Goal: Information Seeking & Learning: Learn about a topic

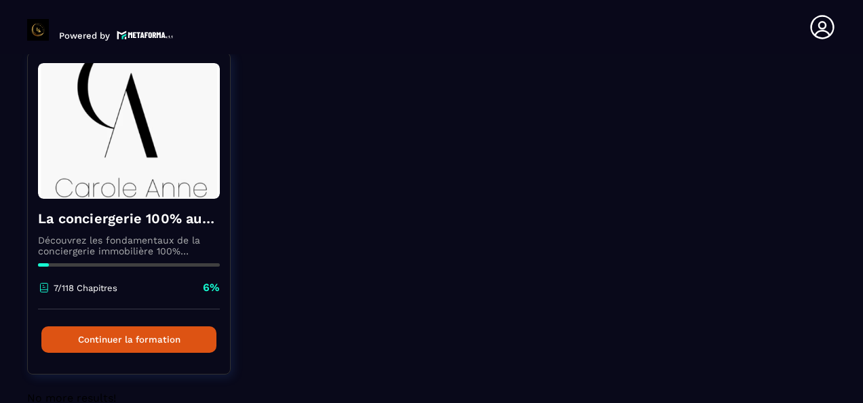
scroll to position [136, 0]
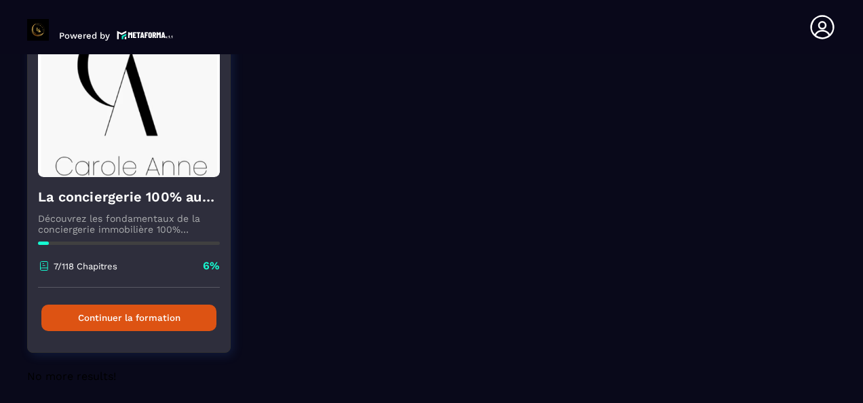
click at [183, 326] on button "Continuer la formation" at bounding box center [128, 318] width 175 height 26
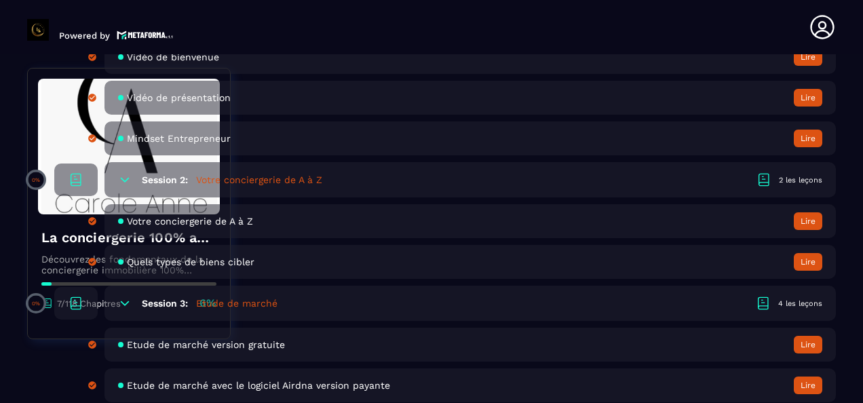
scroll to position [611, 0]
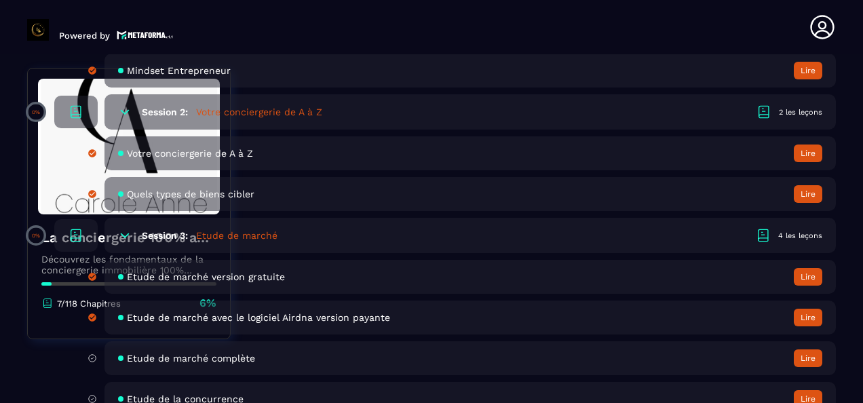
click at [813, 356] on button "Lire" at bounding box center [808, 358] width 28 height 18
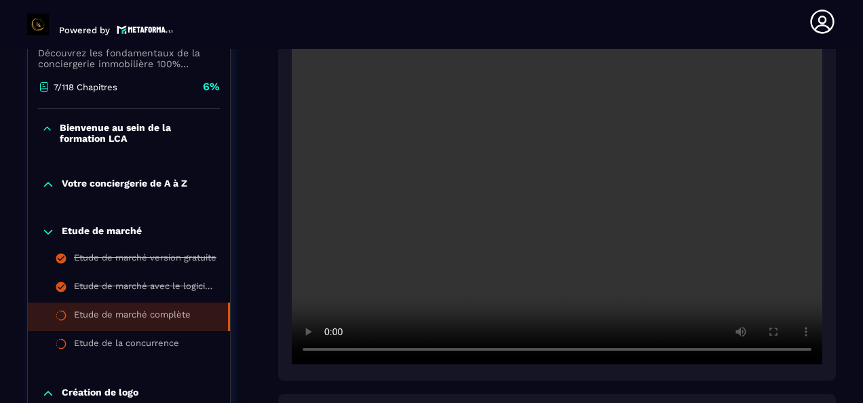
scroll to position [344, 0]
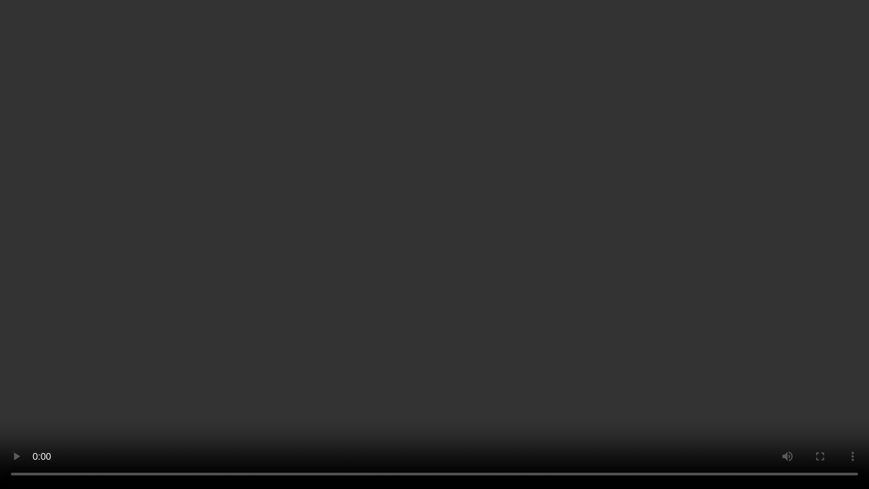
click at [472, 267] on video at bounding box center [434, 244] width 869 height 489
click at [193, 402] on video at bounding box center [434, 244] width 869 height 489
click at [424, 221] on video at bounding box center [434, 244] width 869 height 489
click at [435, 246] on video at bounding box center [434, 244] width 869 height 489
click at [674, 183] on video at bounding box center [434, 244] width 869 height 489
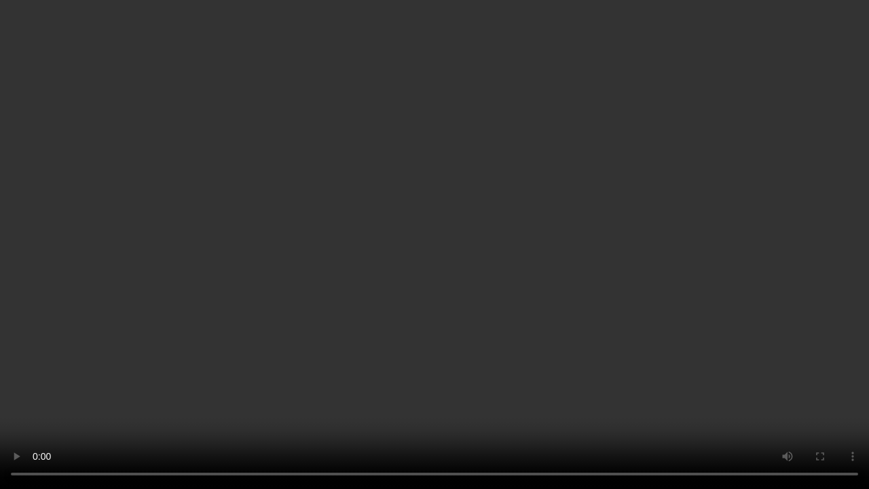
click at [398, 213] on video at bounding box center [434, 244] width 869 height 489
click at [408, 260] on video at bounding box center [434, 244] width 869 height 489
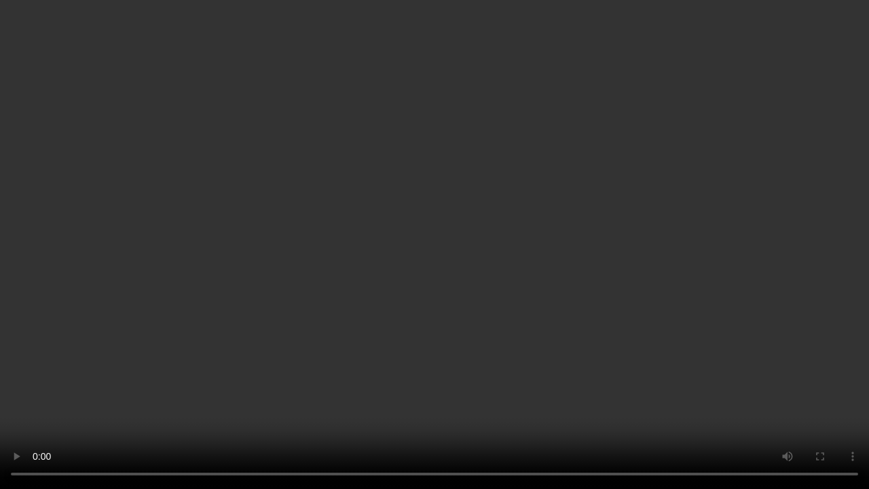
click at [408, 260] on video at bounding box center [434, 244] width 869 height 489
click at [416, 248] on video at bounding box center [434, 244] width 869 height 489
click at [549, 196] on video at bounding box center [434, 244] width 869 height 489
click at [457, 123] on video at bounding box center [434, 244] width 869 height 489
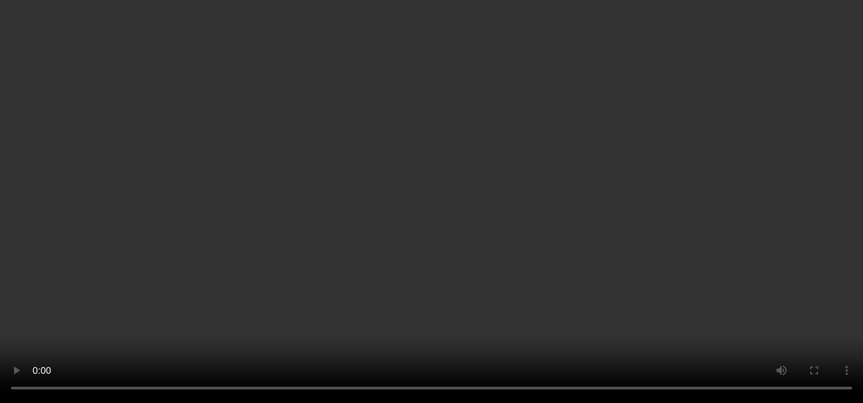
scroll to position [548, 0]
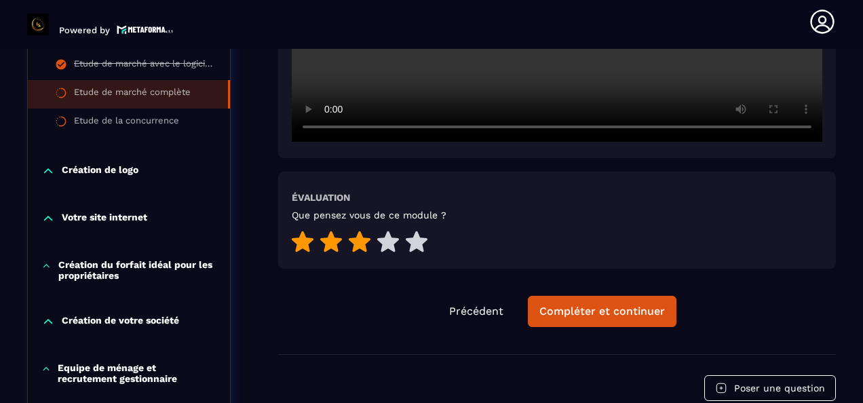
click at [362, 245] on icon at bounding box center [360, 241] width 22 height 21
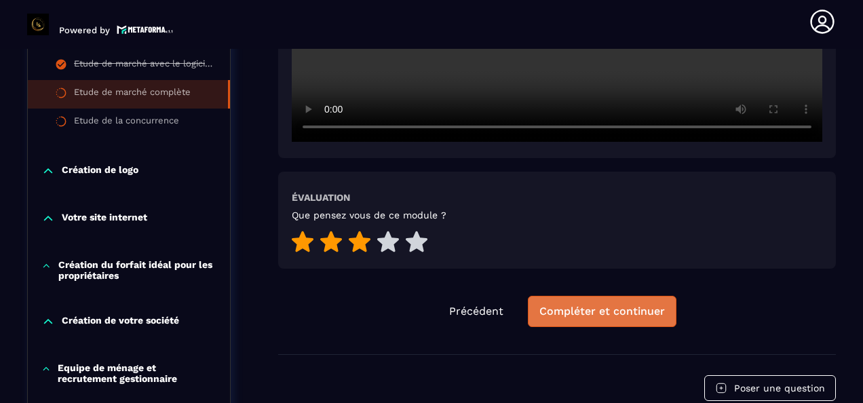
click at [619, 320] on button "Compléter et continuer" at bounding box center [602, 311] width 149 height 31
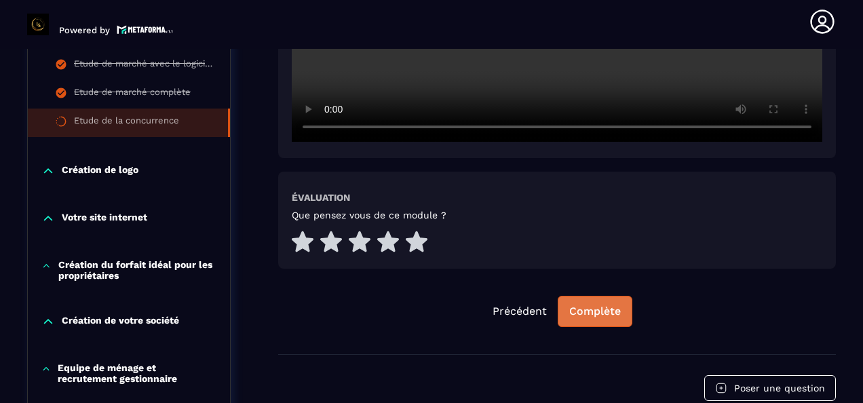
click at [623, 313] on button "Complète" at bounding box center [595, 311] width 75 height 31
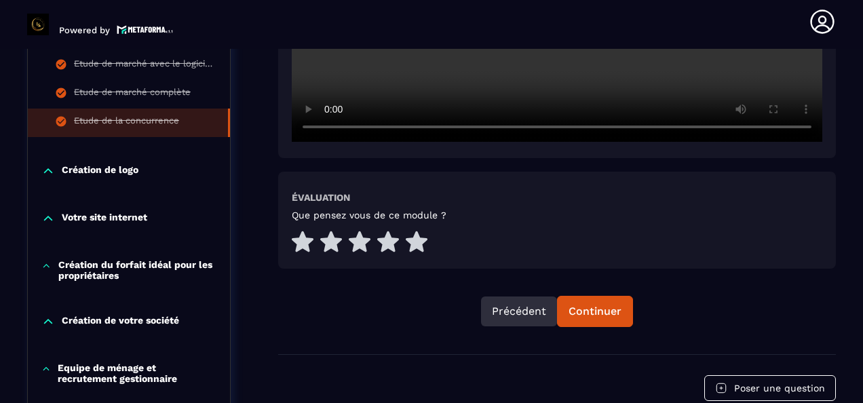
click at [516, 307] on button "Précédent" at bounding box center [519, 312] width 76 height 30
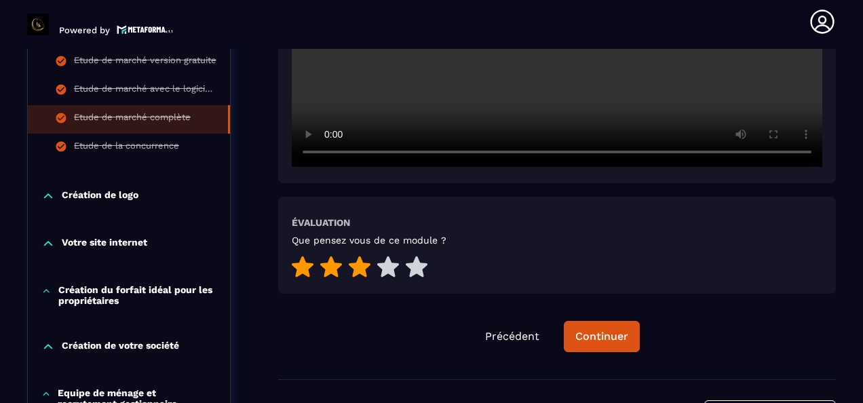
scroll to position [615, 0]
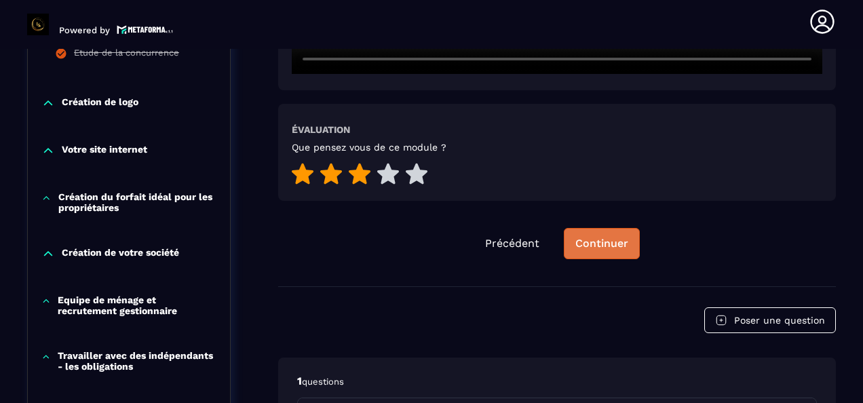
click at [619, 249] on div "Continuer" at bounding box center [601, 244] width 53 height 14
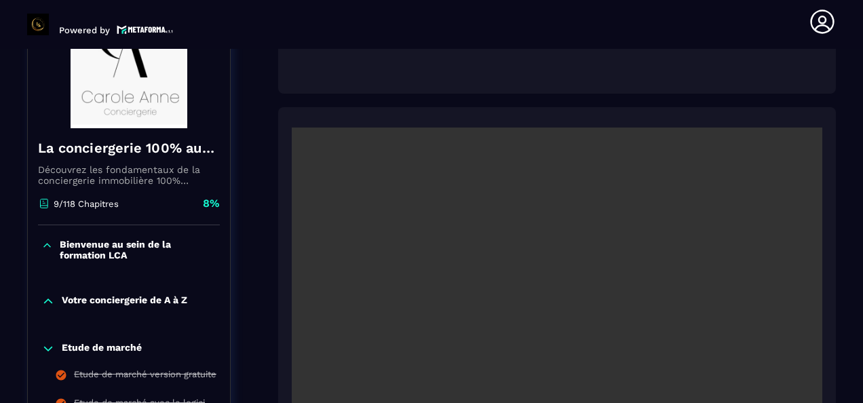
scroll to position [344, 0]
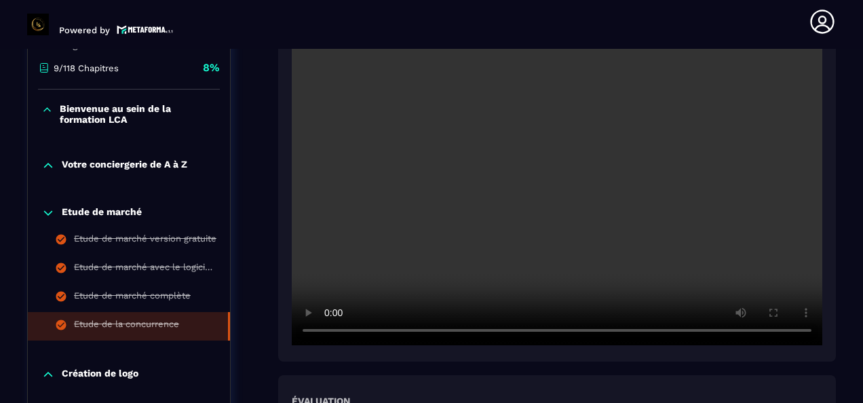
click at [559, 168] on video at bounding box center [557, 169] width 531 height 354
click at [570, 219] on video at bounding box center [557, 169] width 531 height 354
